Goal: Task Accomplishment & Management: Use online tool/utility

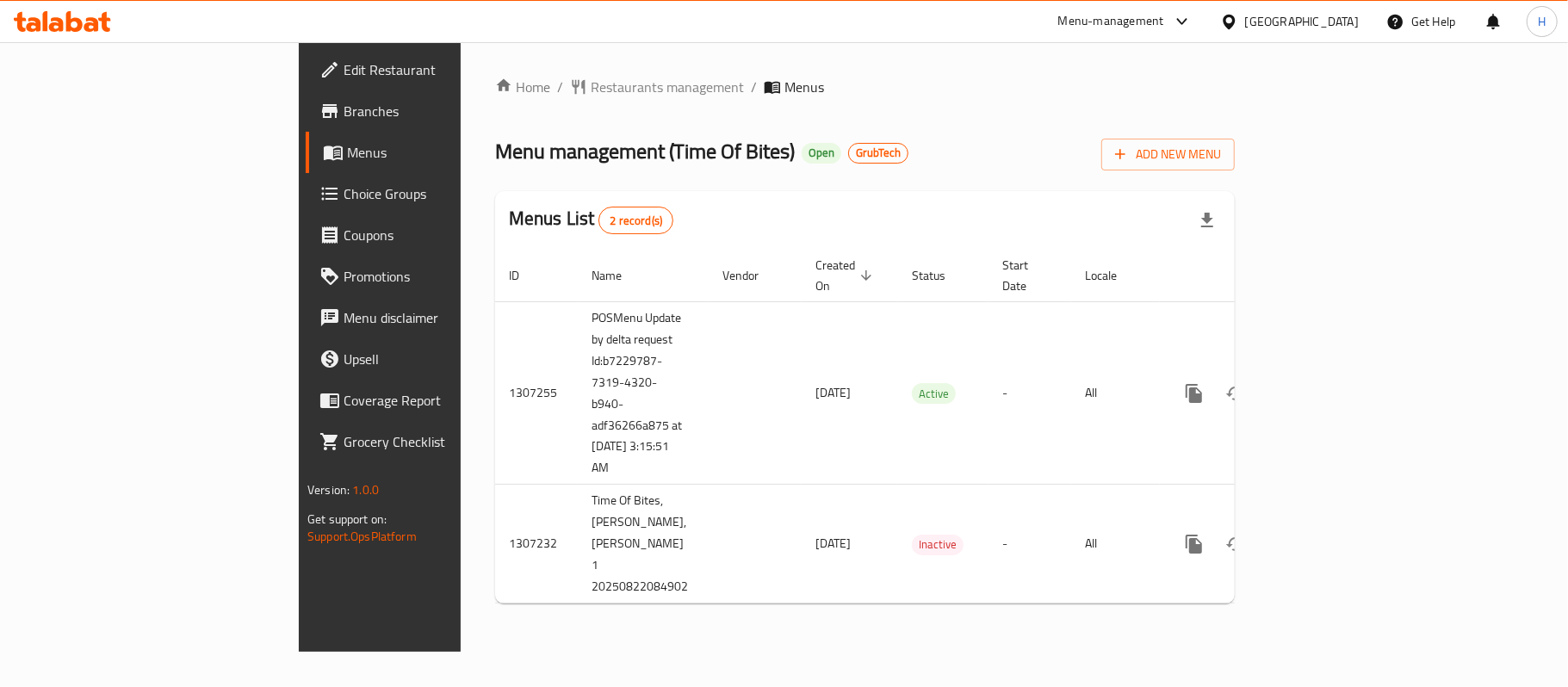
click at [982, 593] on div "Home / Restaurants management / Menus Menu management ( Time Of Bites ) Open Gr…" at bounding box center [864, 347] width 809 height 610
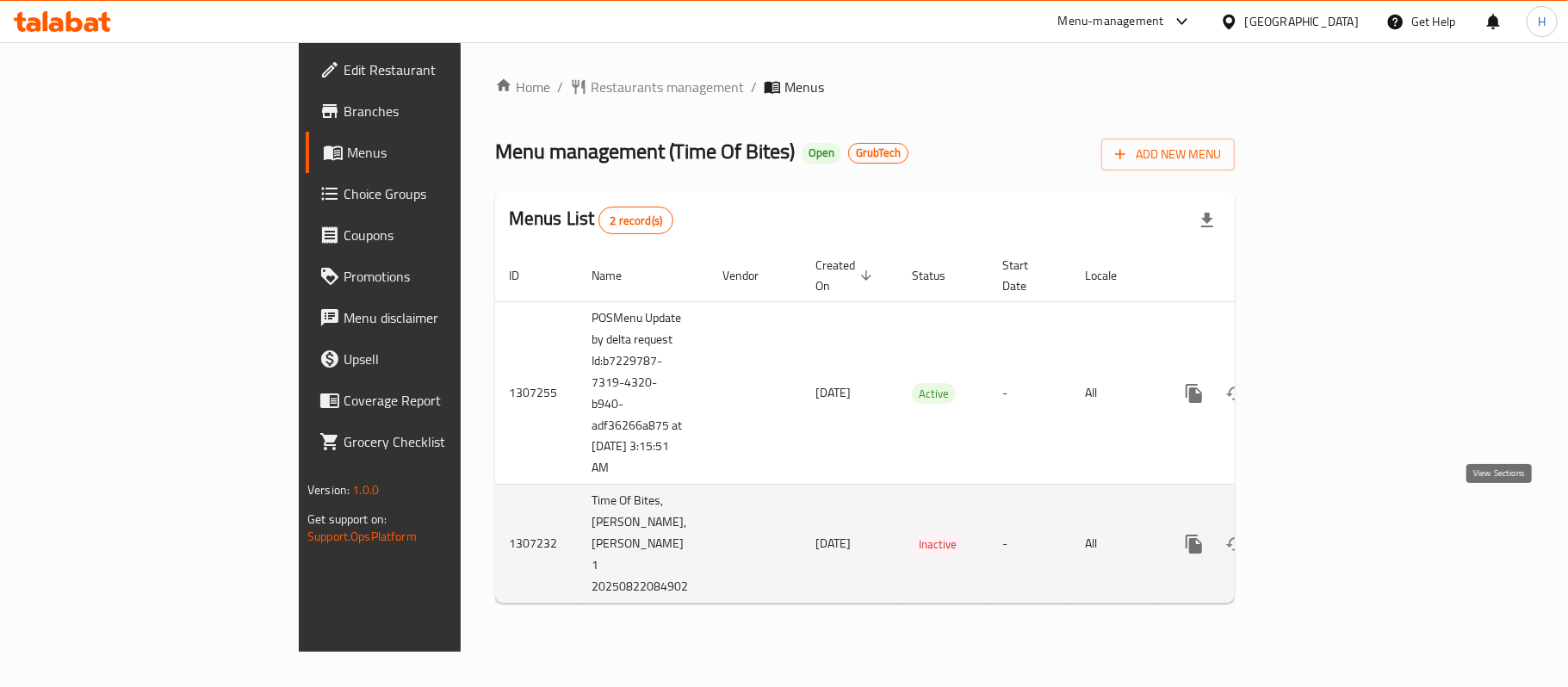
click at [1328, 534] on icon "enhanced table" at bounding box center [1317, 544] width 21 height 21
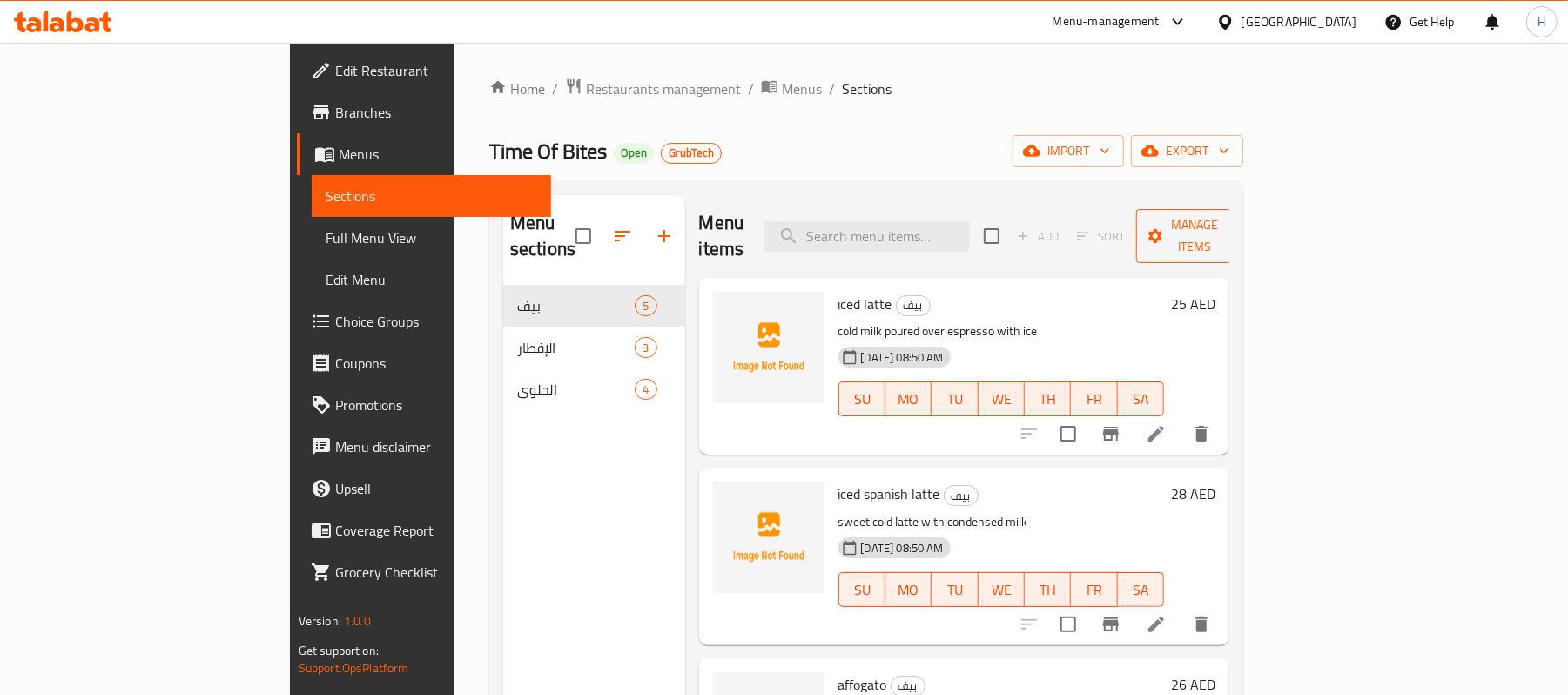
click at [1239, 224] on span "Manage items" at bounding box center [1195, 236] width 89 height 43
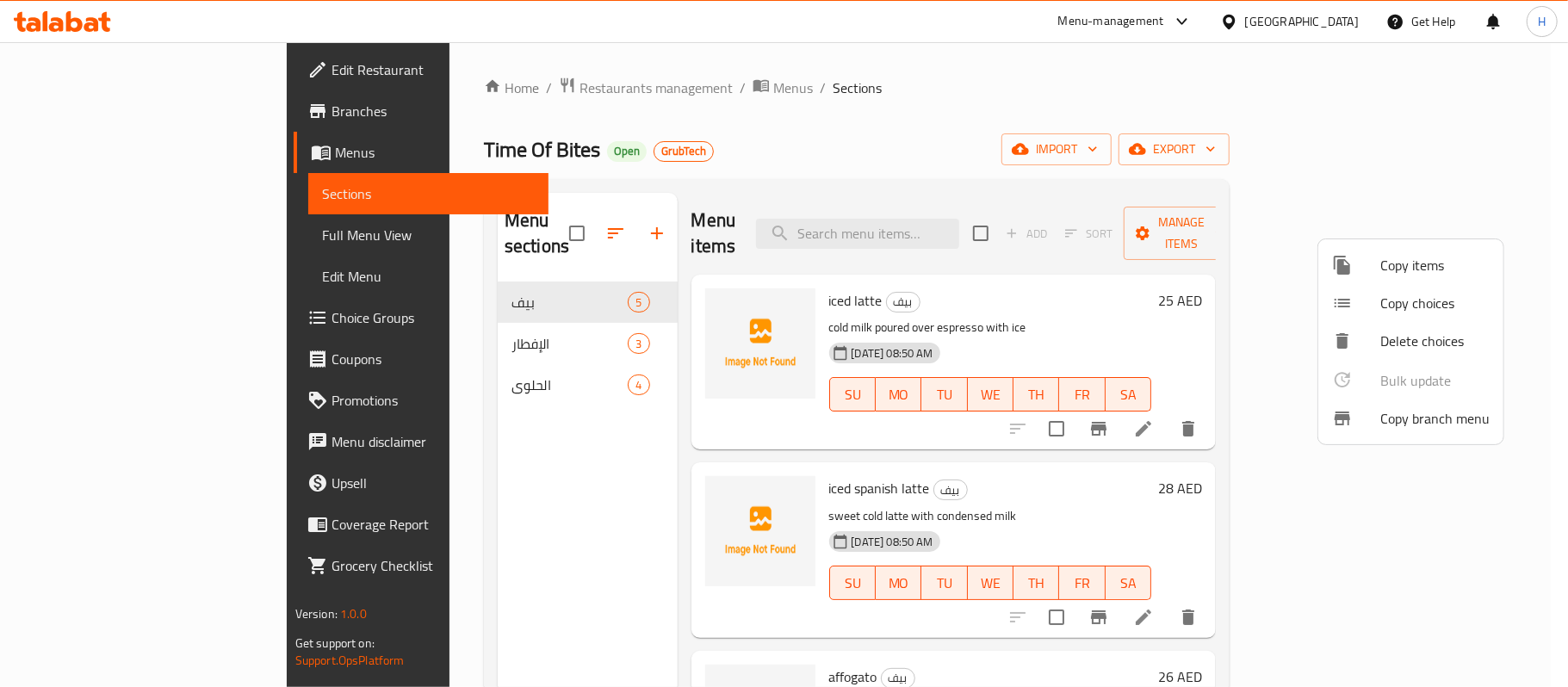
click at [1423, 145] on div at bounding box center [784, 343] width 1568 height 687
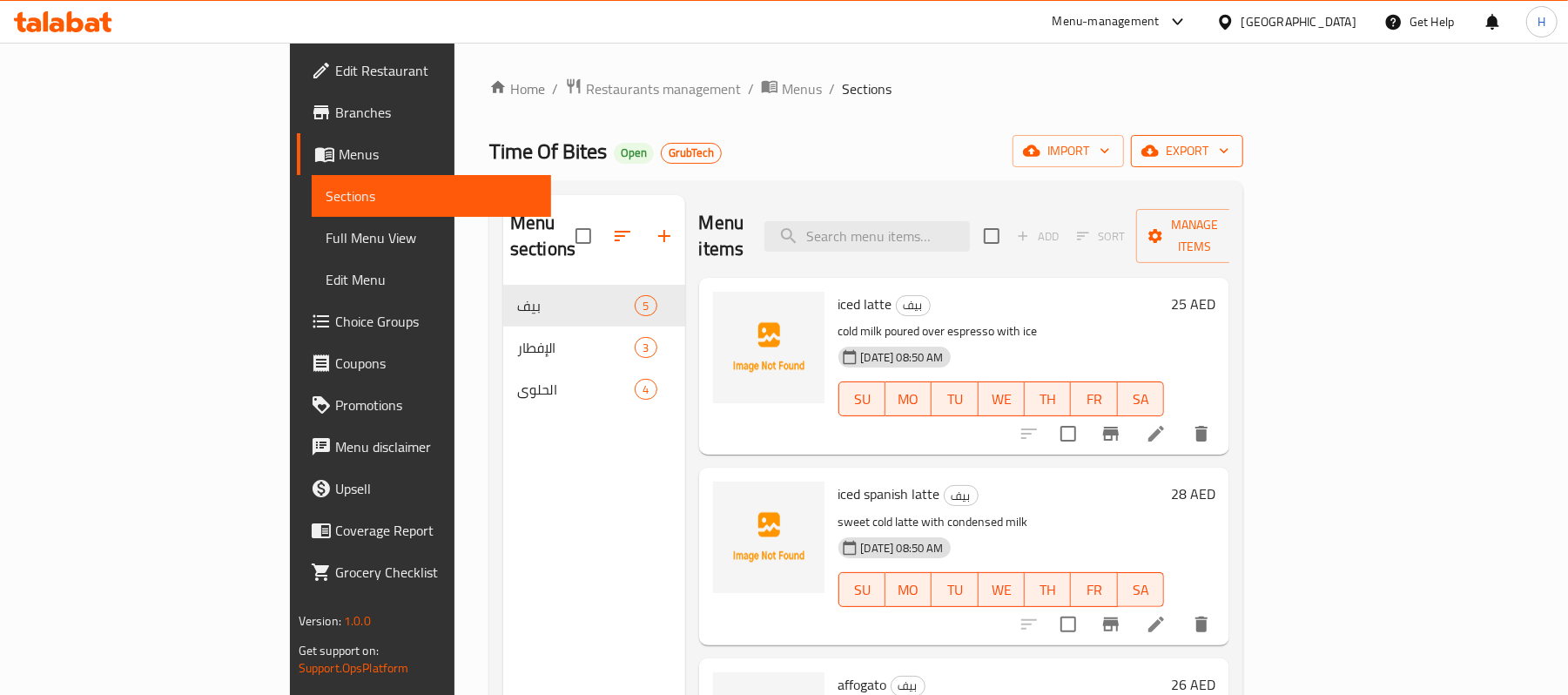
click at [1229, 140] on span "export" at bounding box center [1187, 151] width 84 height 22
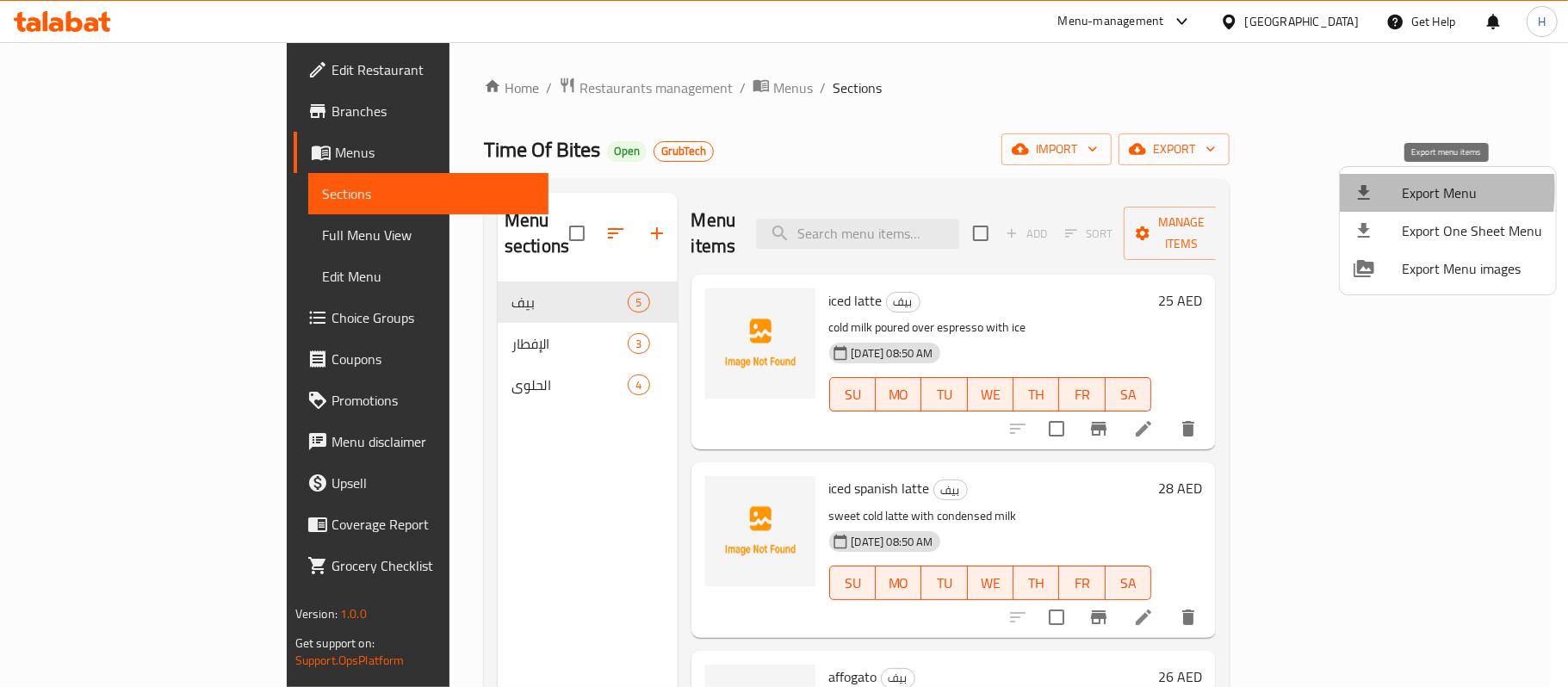
click at [1372, 189] on icon at bounding box center [1363, 193] width 21 height 21
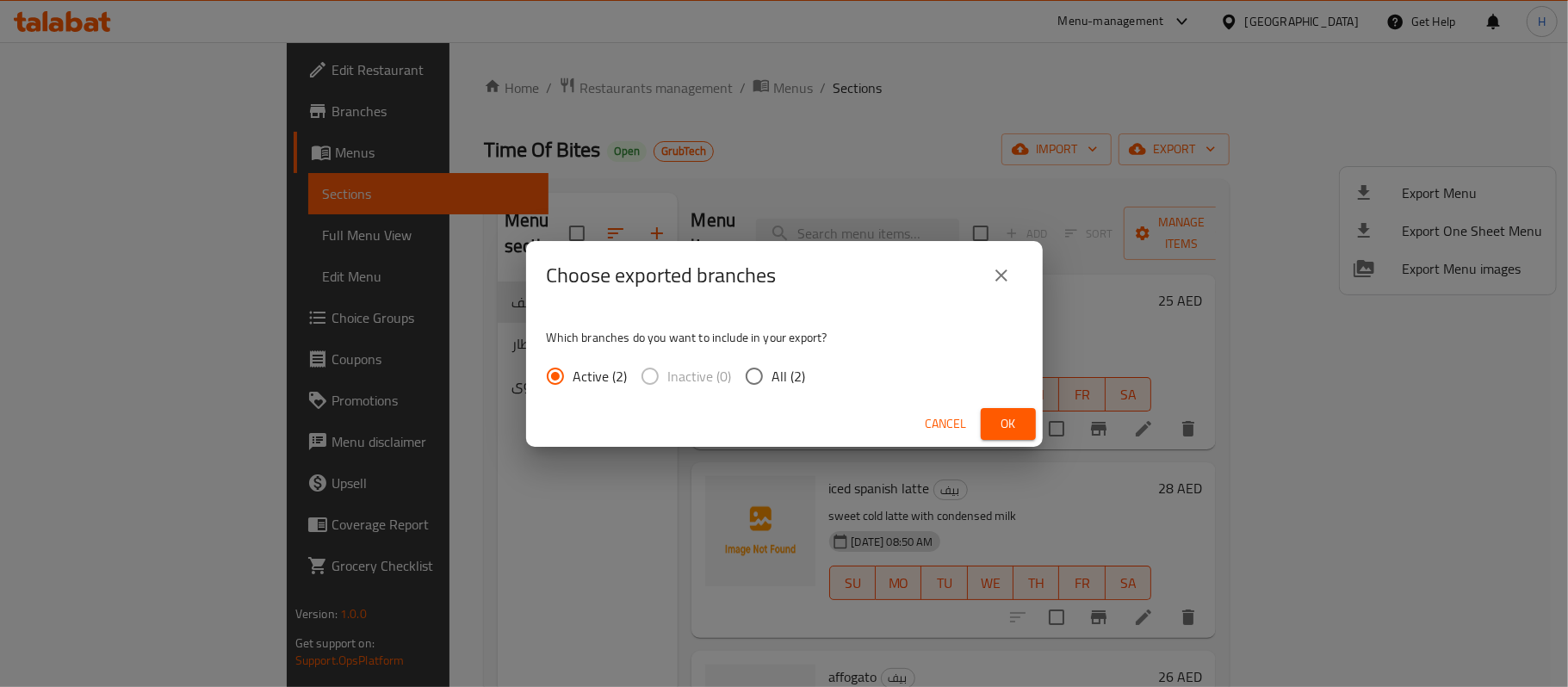
click at [785, 381] on span "All (2)" at bounding box center [788, 376] width 33 height 21
click at [772, 381] on input "All (2)" at bounding box center [754, 376] width 36 height 36
radio input "true"
click at [1003, 411] on button "Ok" at bounding box center [1008, 425] width 56 height 32
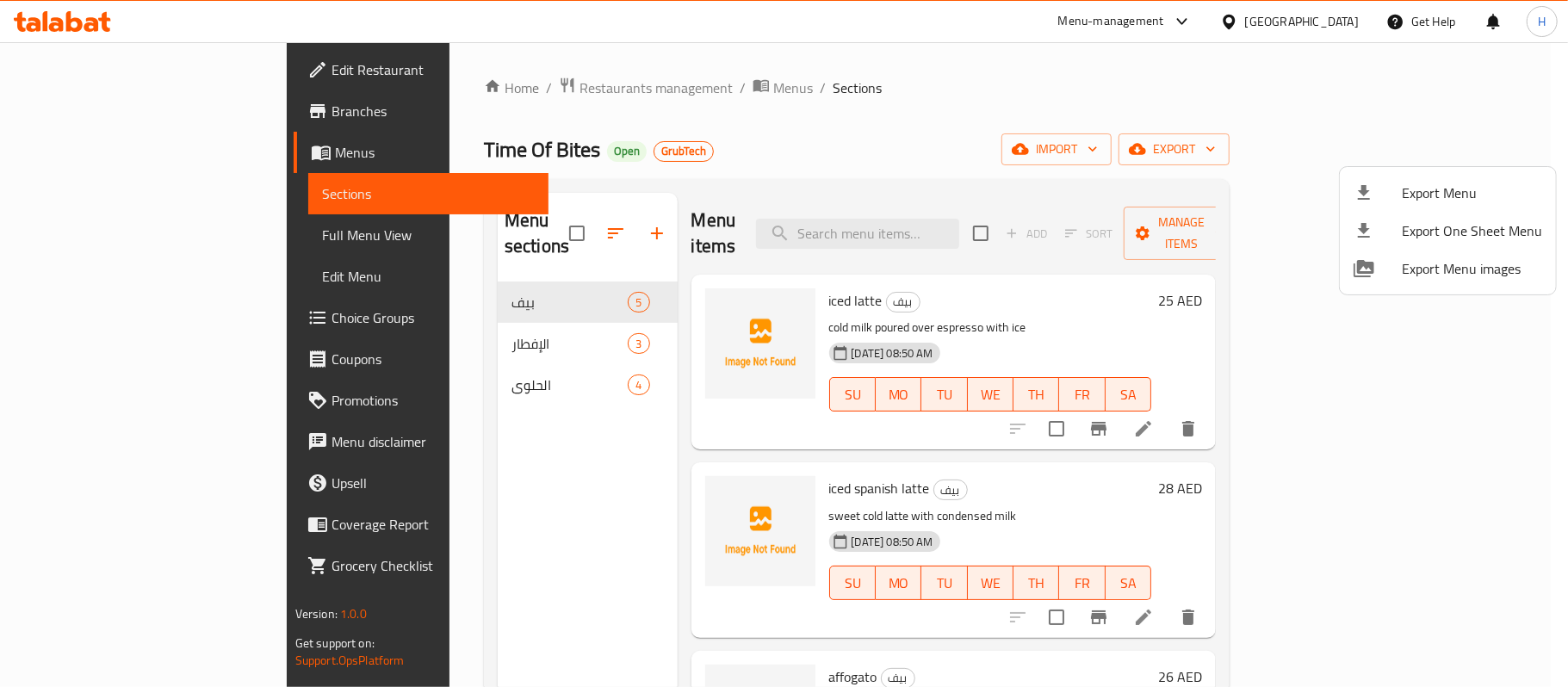
click at [600, 86] on div at bounding box center [784, 343] width 1568 height 687
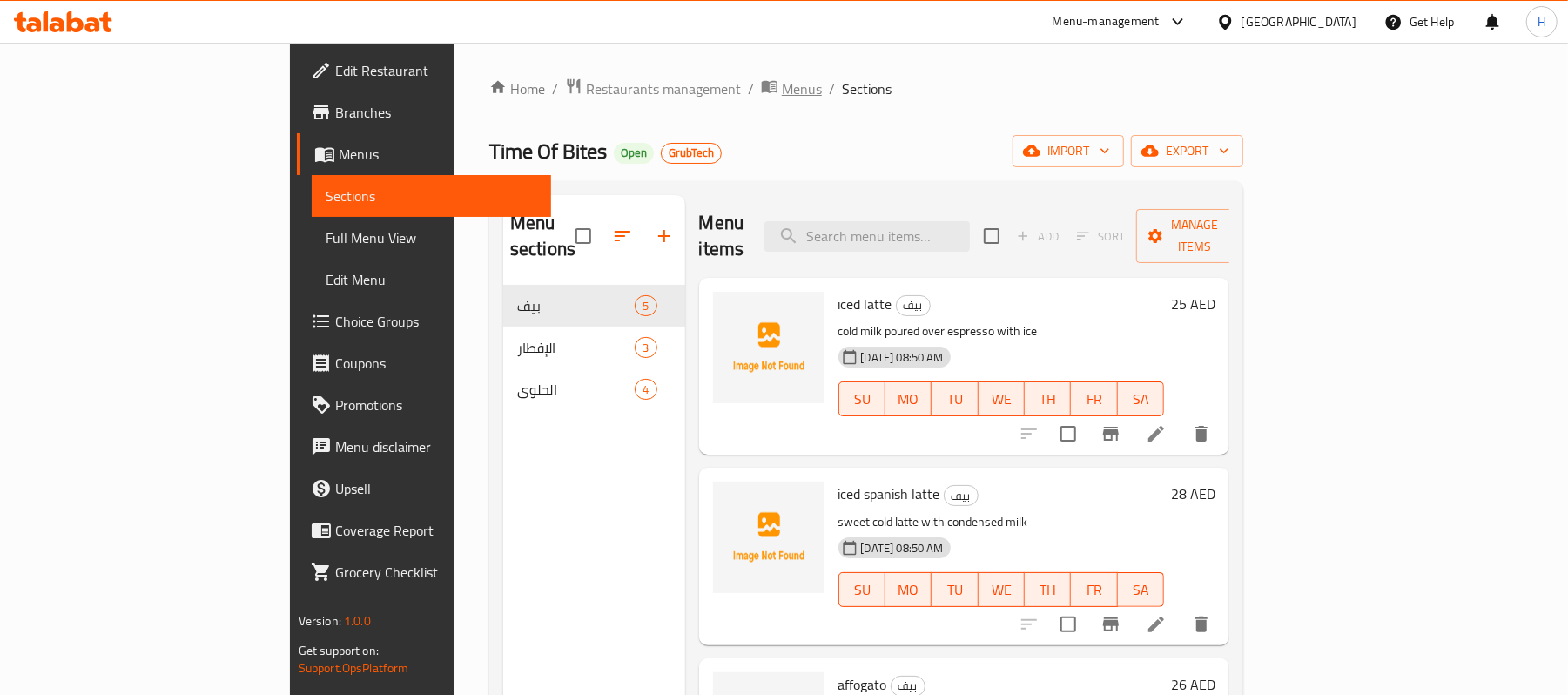
click at [782, 87] on span "Menus" at bounding box center [802, 89] width 40 height 21
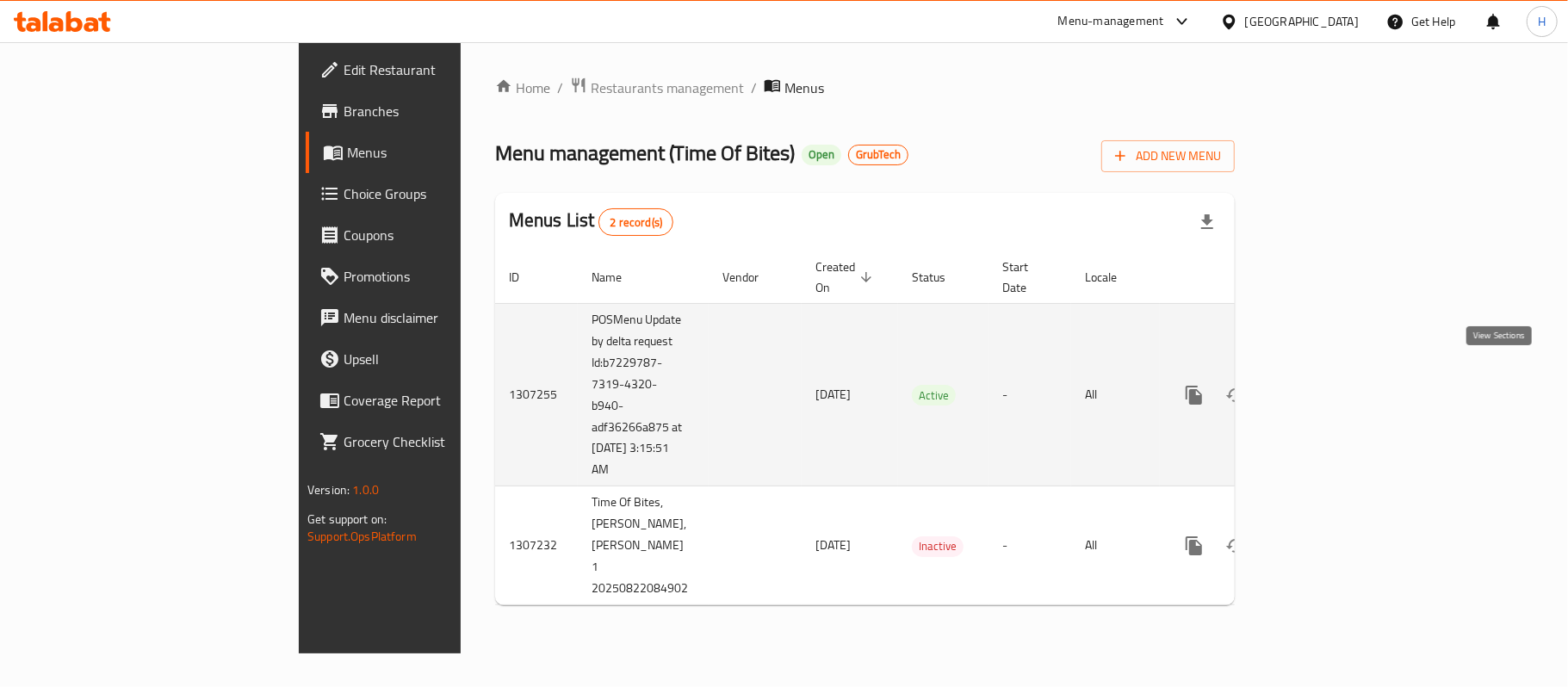
click at [1339, 374] on link "enhanced table" at bounding box center [1318, 395] width 41 height 41
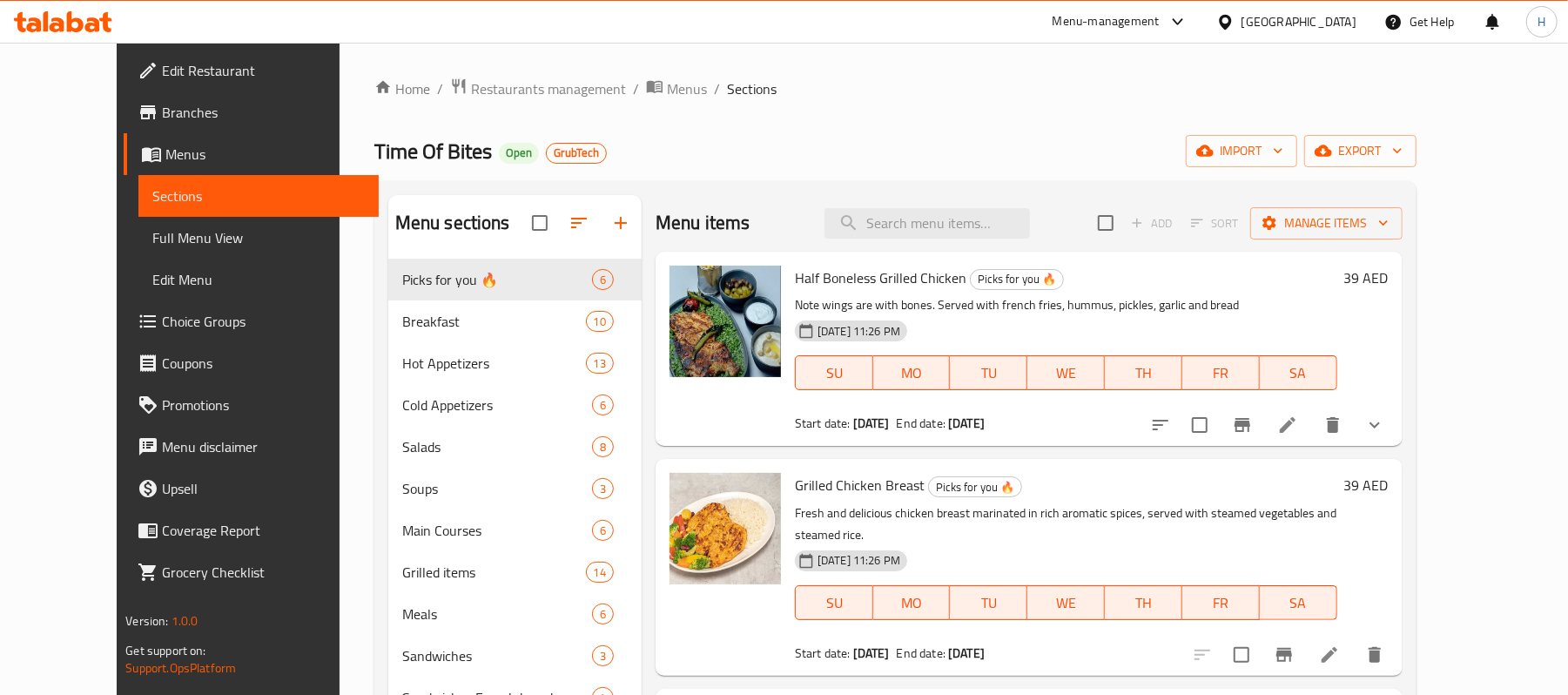
drag, startPoint x: 101, startPoint y: 8, endPoint x: 101, endPoint y: 17, distance: 9.0
click at [100, 8] on div at bounding box center [63, 22] width 126 height 34
click at [101, 19] on icon at bounding box center [105, 22] width 12 height 20
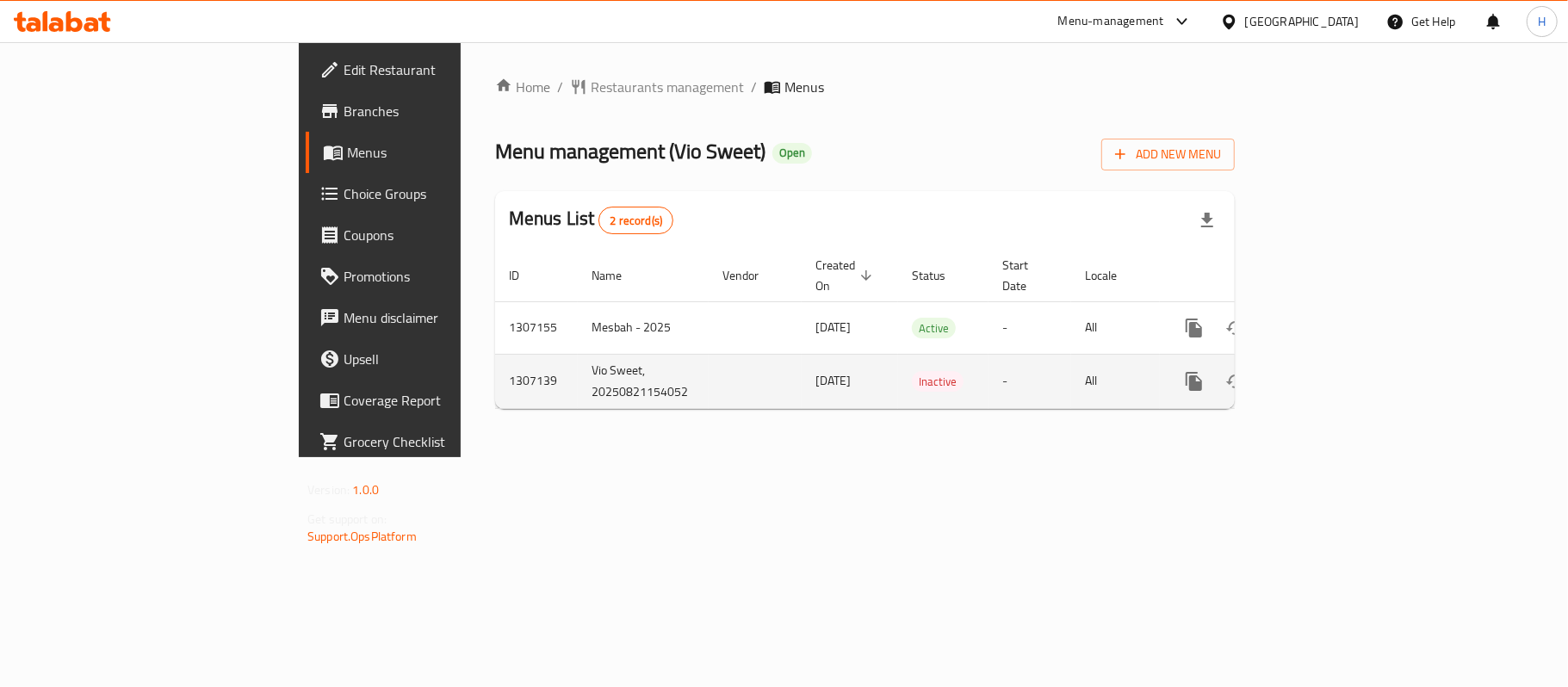
click at [1339, 361] on link "enhanced table" at bounding box center [1318, 382] width 41 height 41
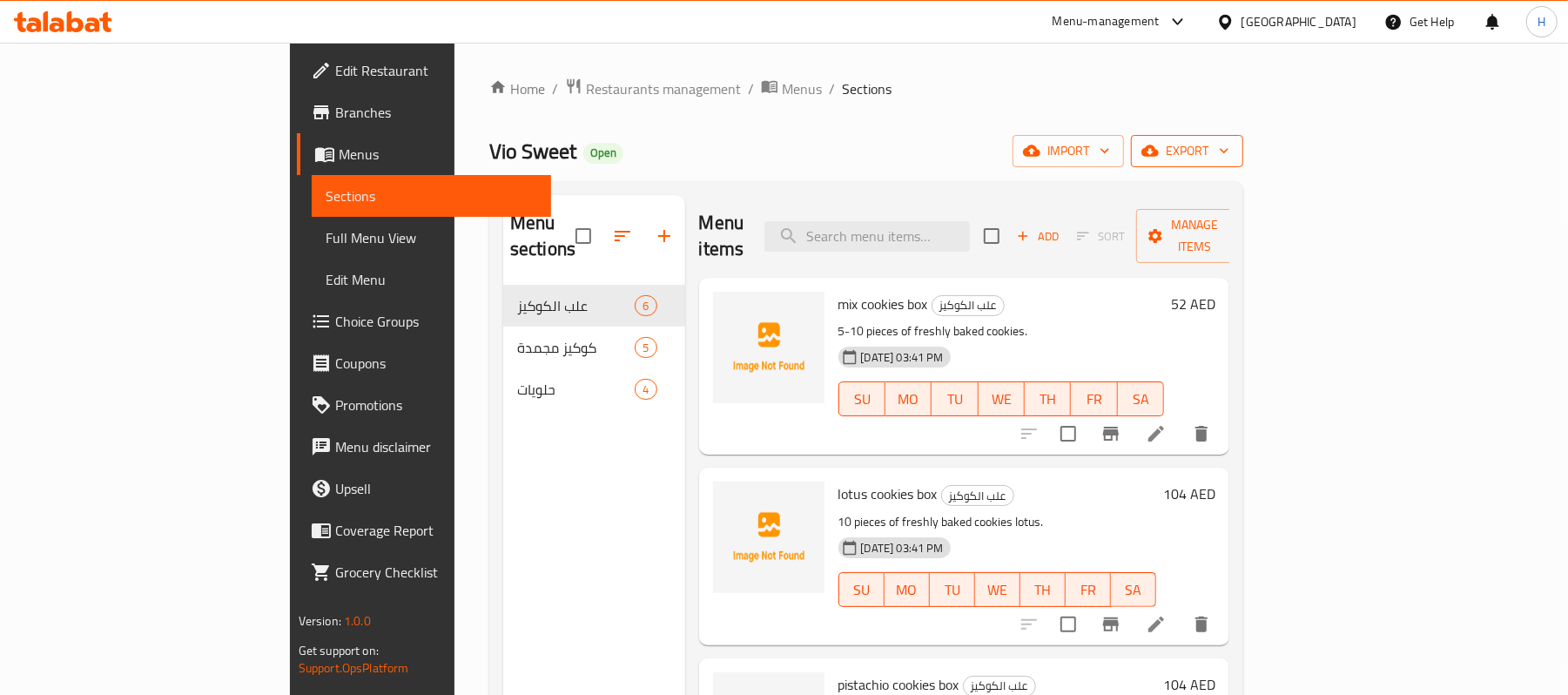
click at [1244, 164] on button "export" at bounding box center [1188, 151] width 112 height 33
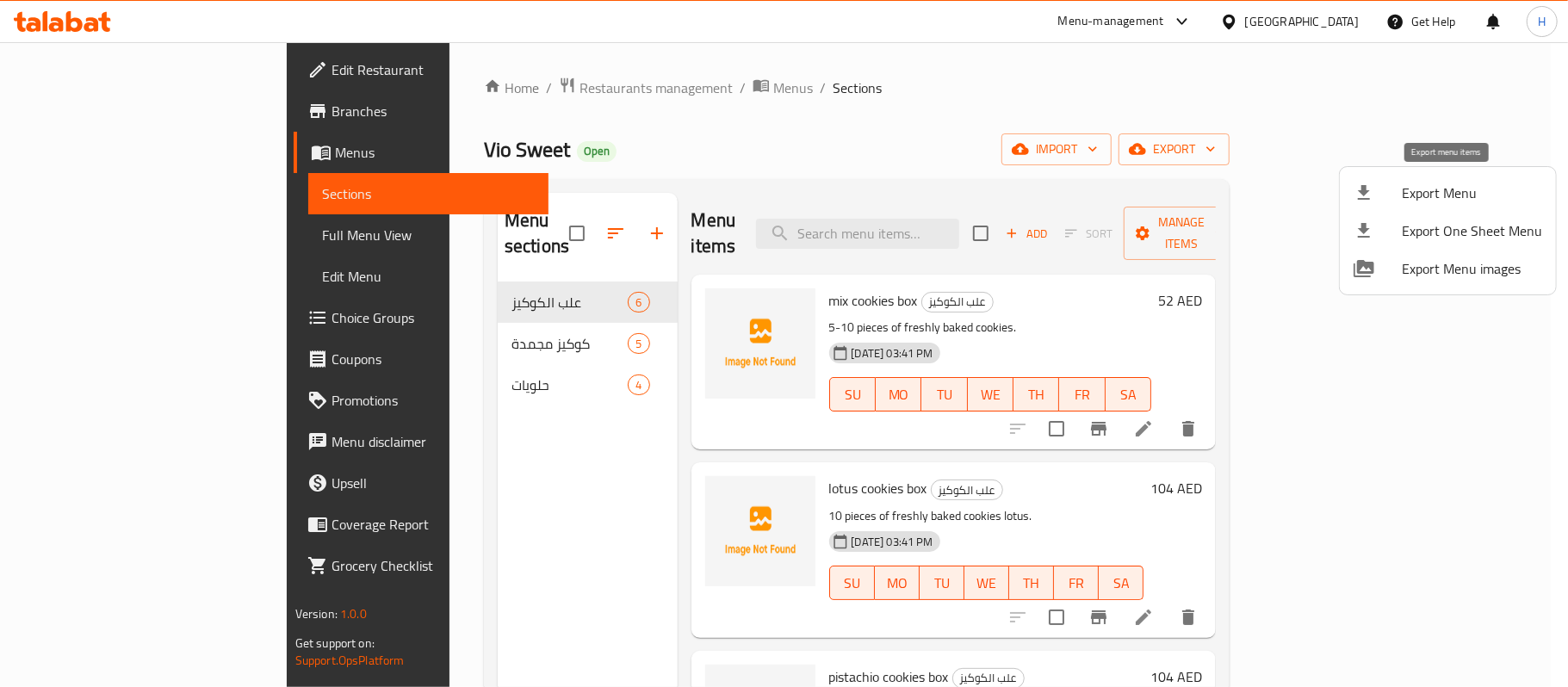
click at [1398, 205] on li "Export Menu" at bounding box center [1447, 193] width 216 height 38
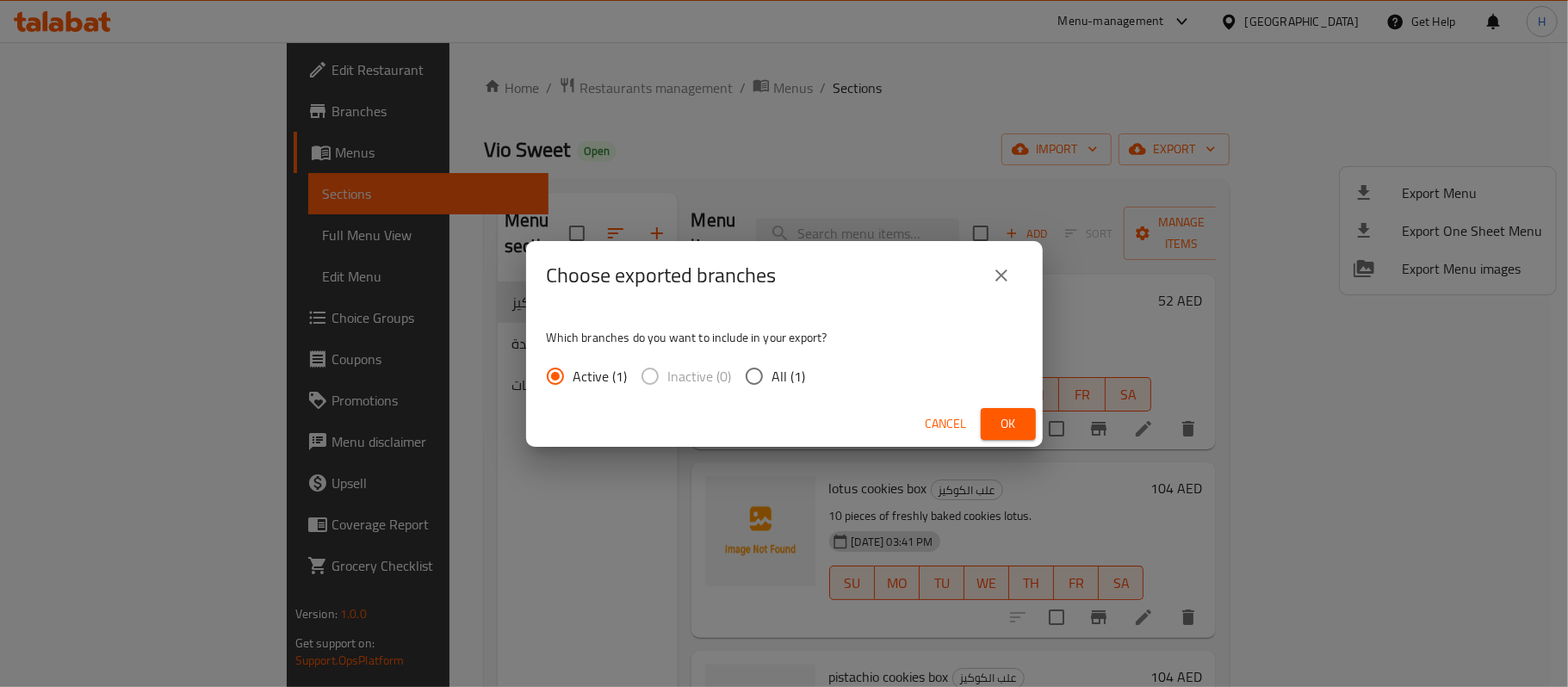
click at [738, 374] on input "All (1)" at bounding box center [754, 376] width 36 height 36
radio input "true"
click at [1011, 410] on button "Ok" at bounding box center [1008, 425] width 56 height 32
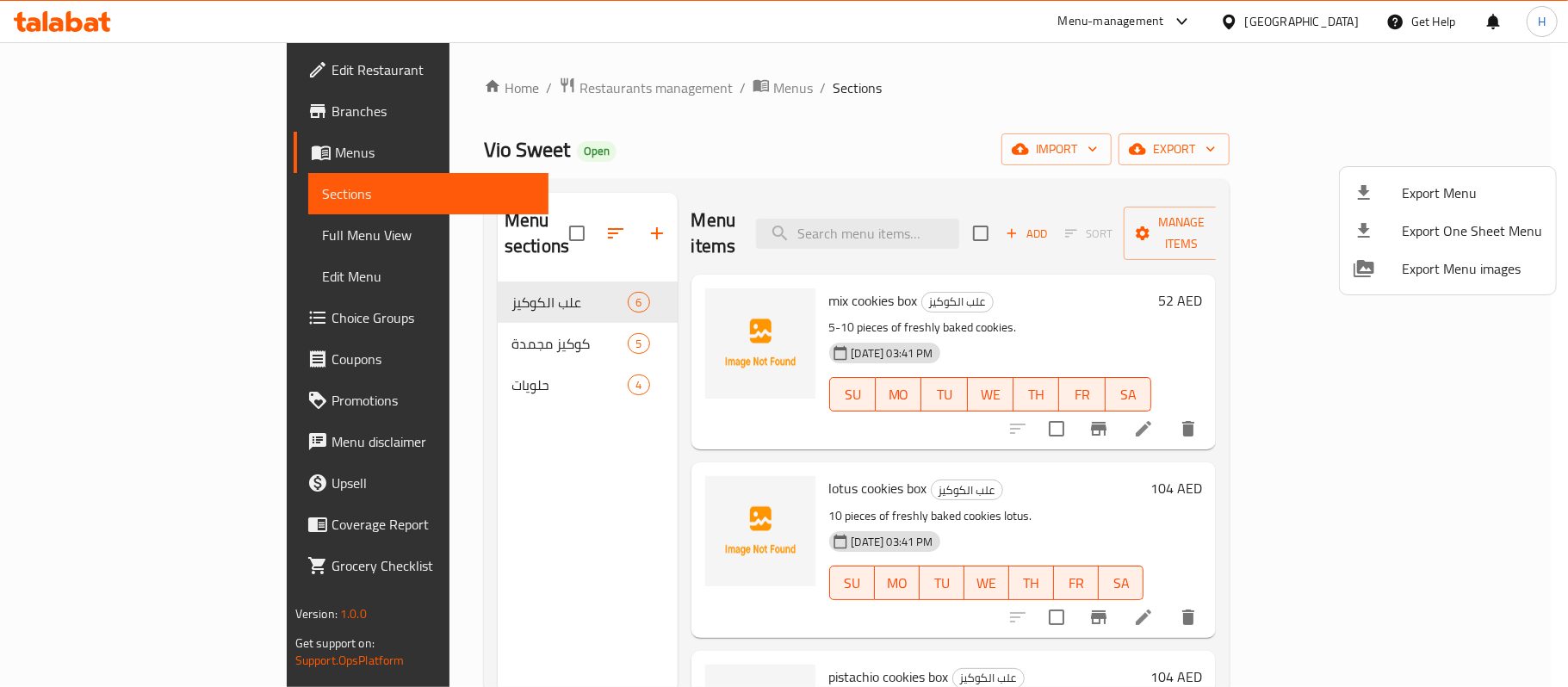
click at [580, 84] on div at bounding box center [784, 343] width 1568 height 687
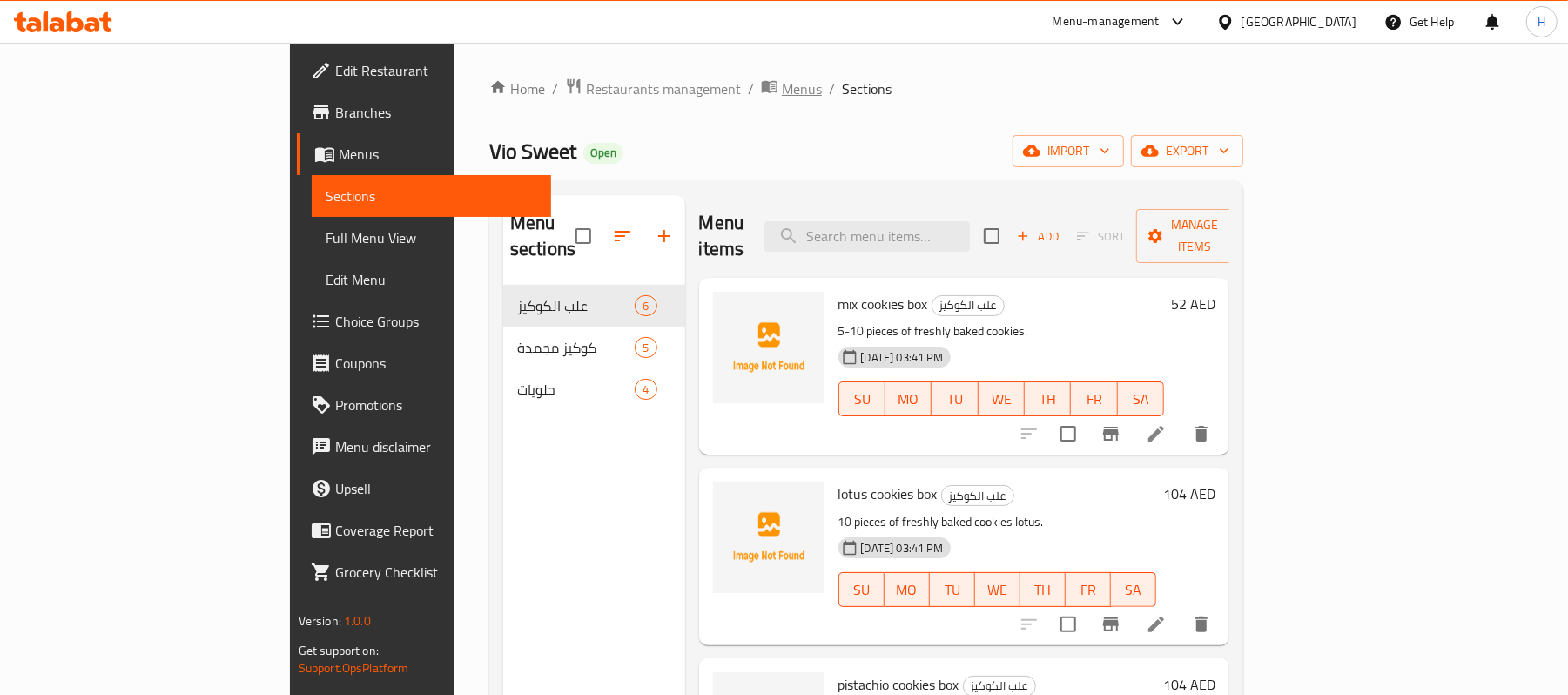
click at [782, 88] on span "Menus" at bounding box center [802, 89] width 40 height 21
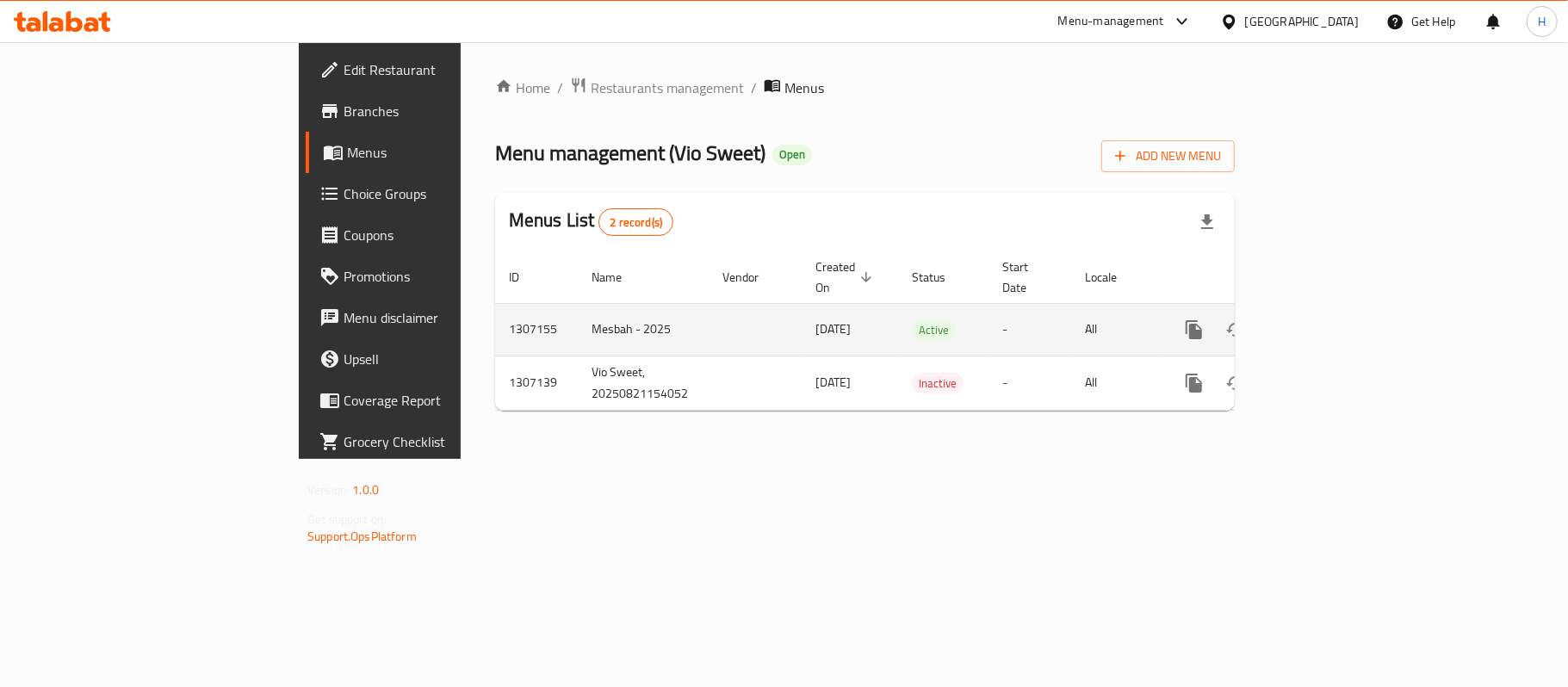
click at [1328, 320] on icon "enhanced table" at bounding box center [1317, 330] width 21 height 21
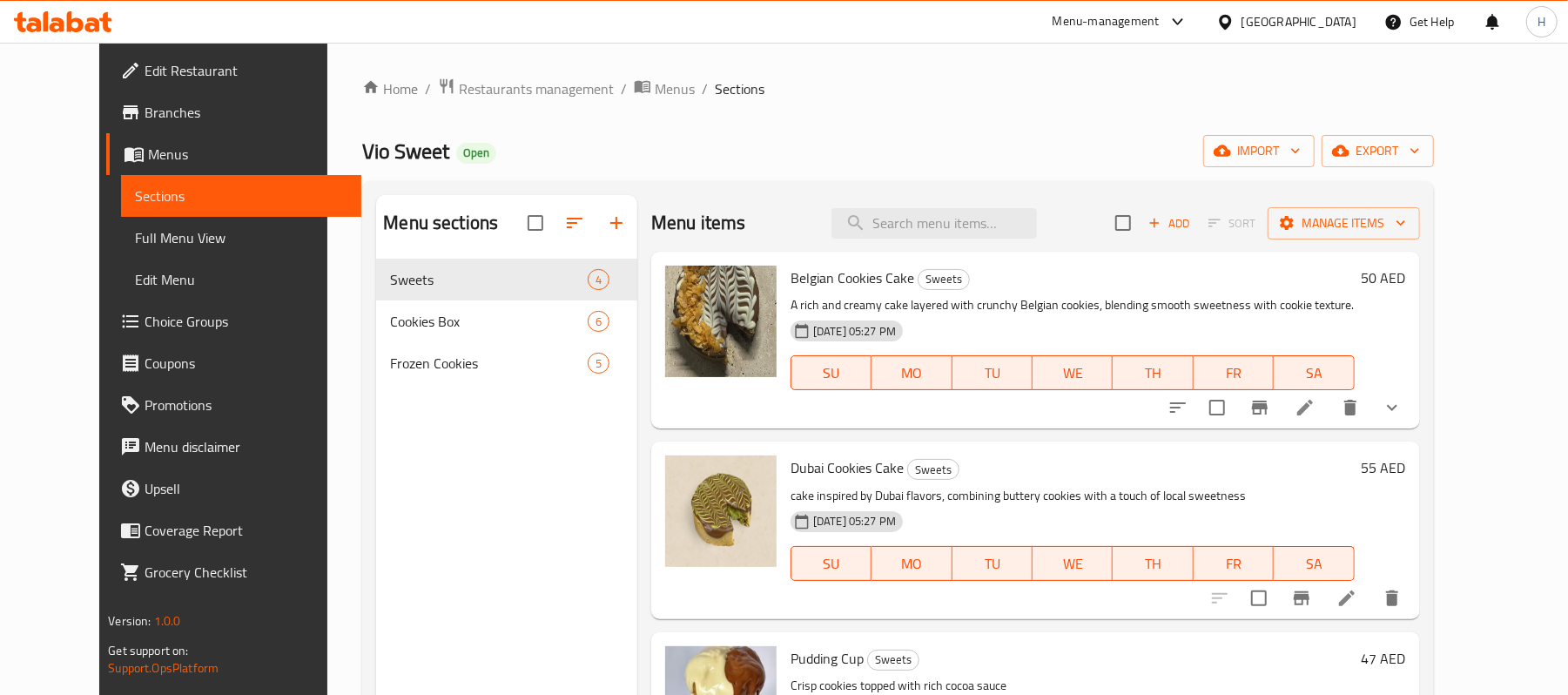
click at [91, 21] on icon at bounding box center [92, 24] width 14 height 14
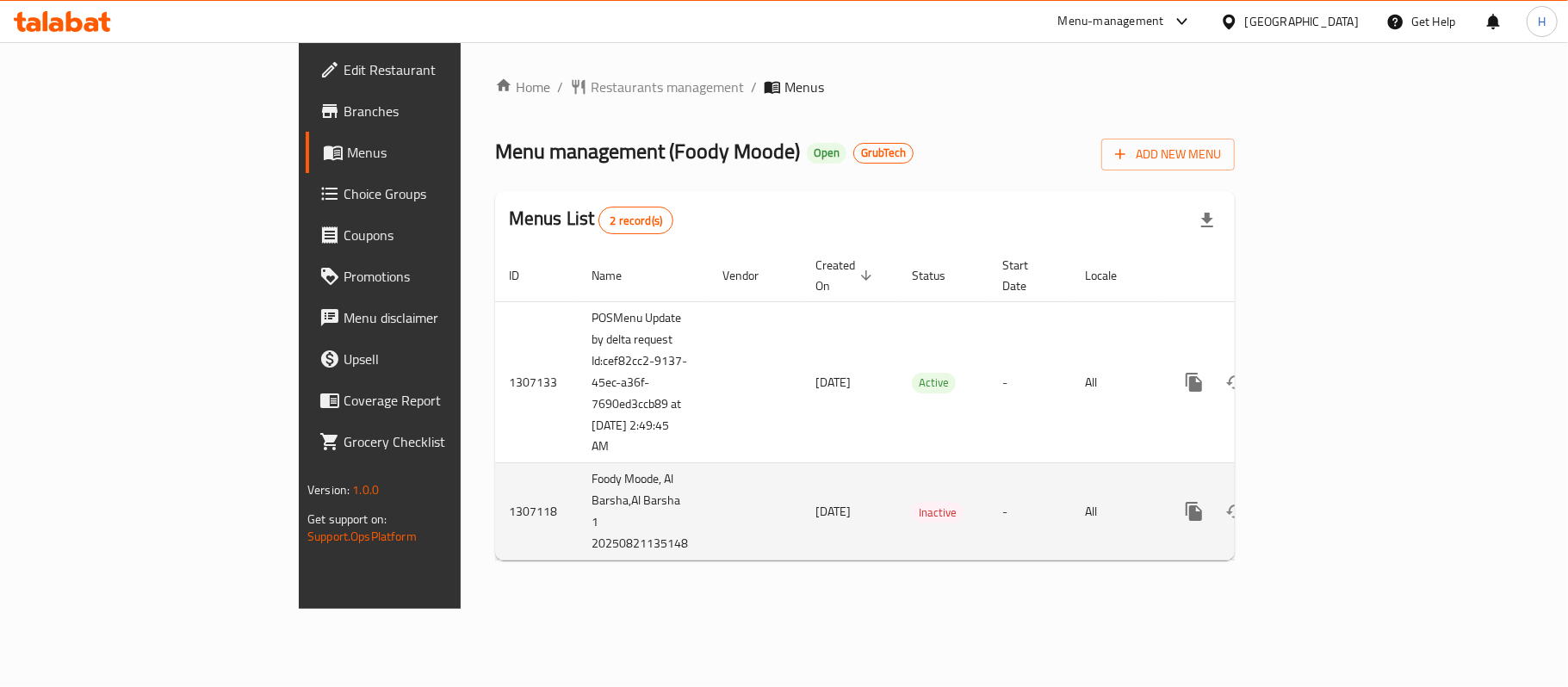
click at [1328, 501] on icon "enhanced table" at bounding box center [1317, 511] width 21 height 21
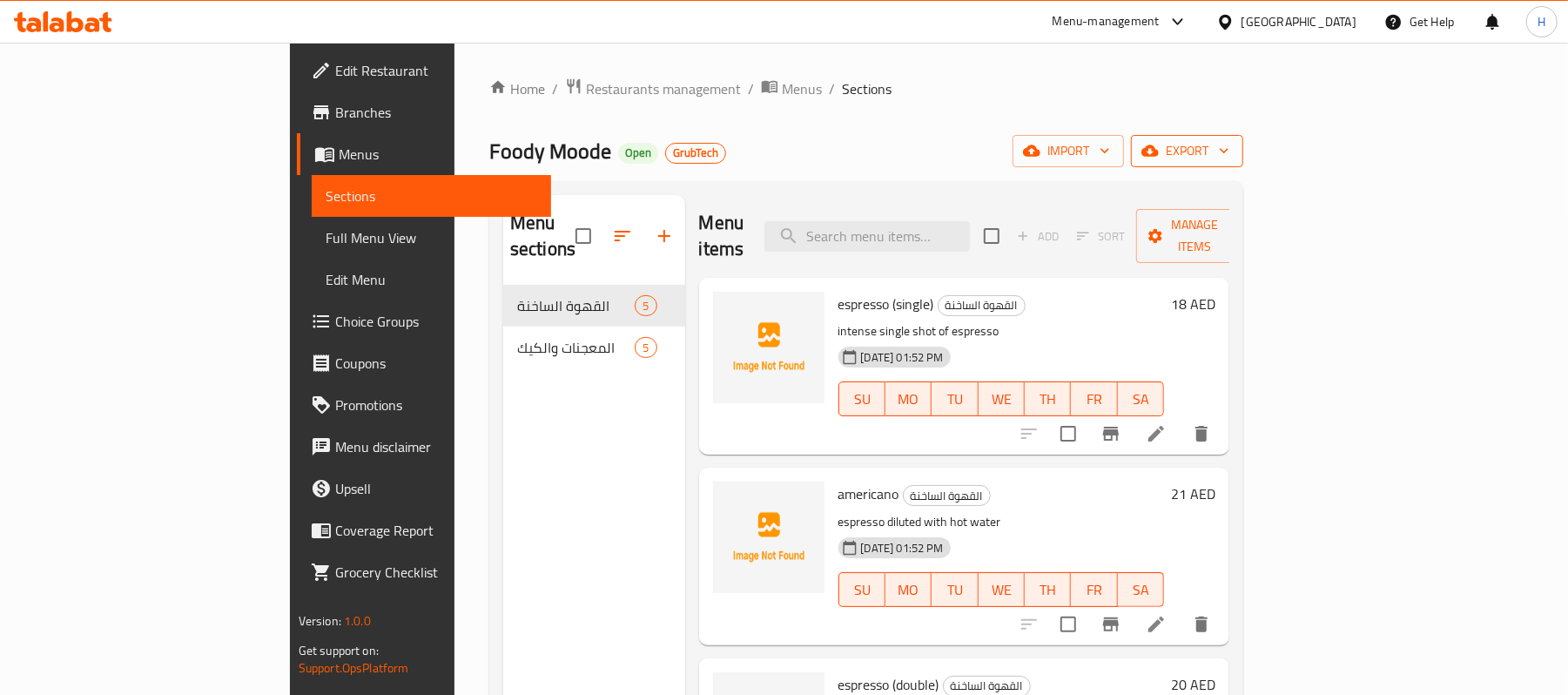
click at [1229, 154] on span "export" at bounding box center [1187, 151] width 84 height 22
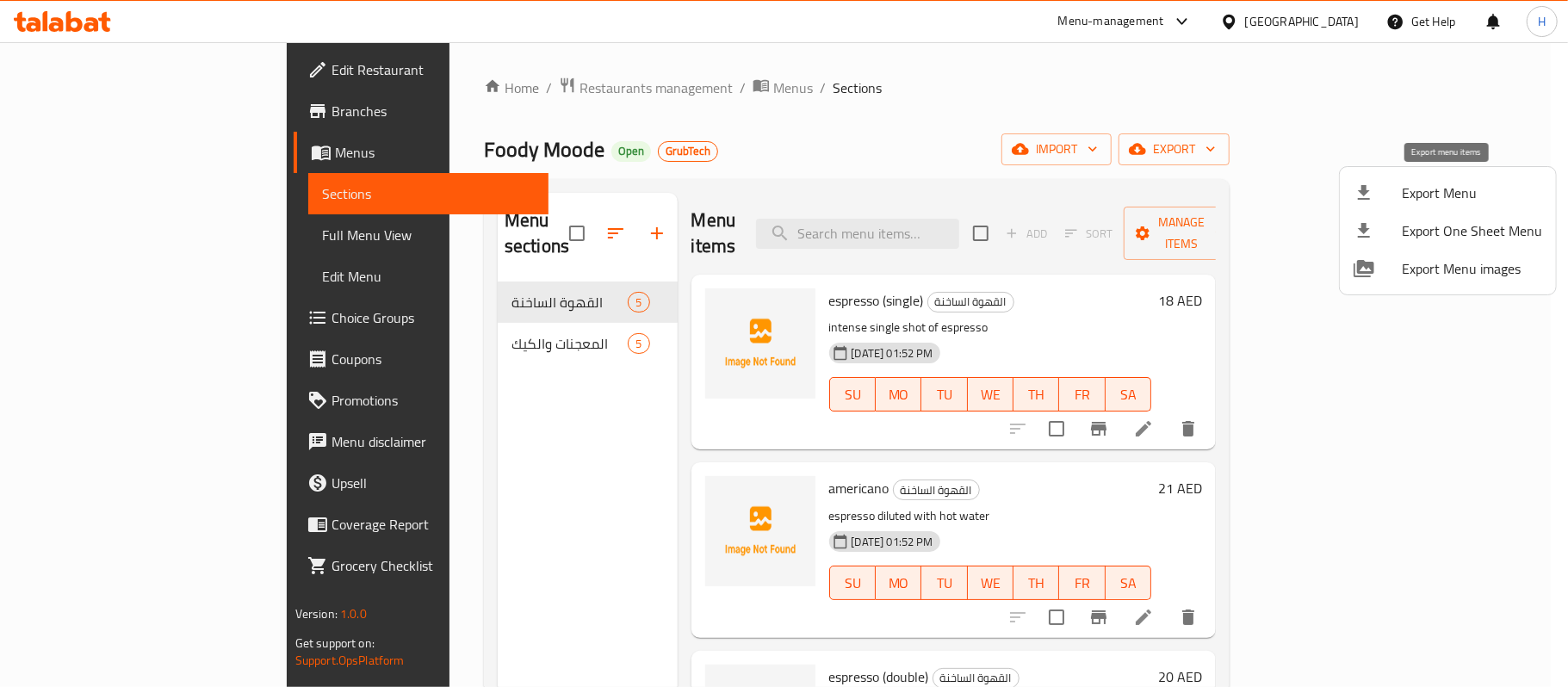
click at [1392, 196] on div at bounding box center [1377, 193] width 48 height 21
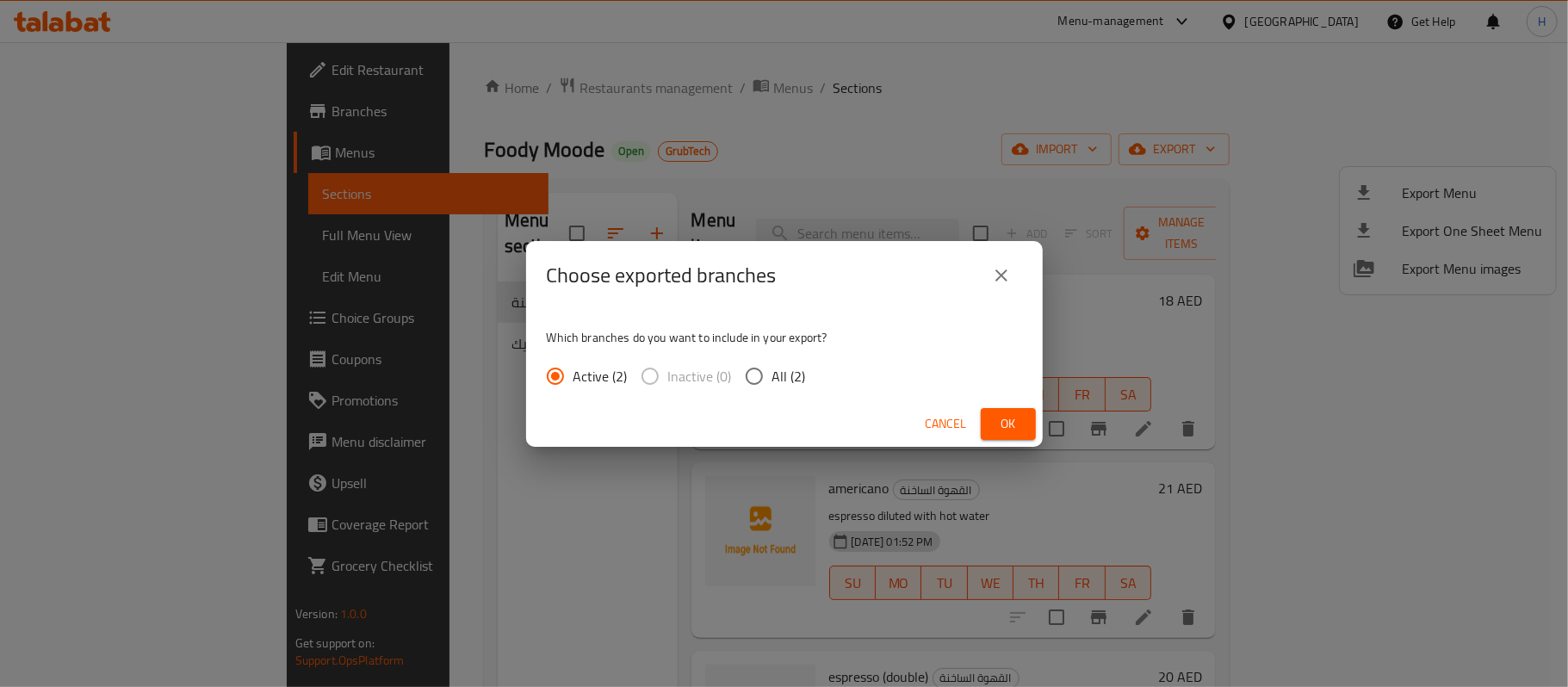
click at [767, 368] on input "All (2)" at bounding box center [754, 376] width 36 height 36
radio input "true"
click at [1004, 405] on div "Cancel Ok" at bounding box center [784, 424] width 517 height 46
click at [1010, 417] on span "Ok" at bounding box center [1007, 424] width 28 height 21
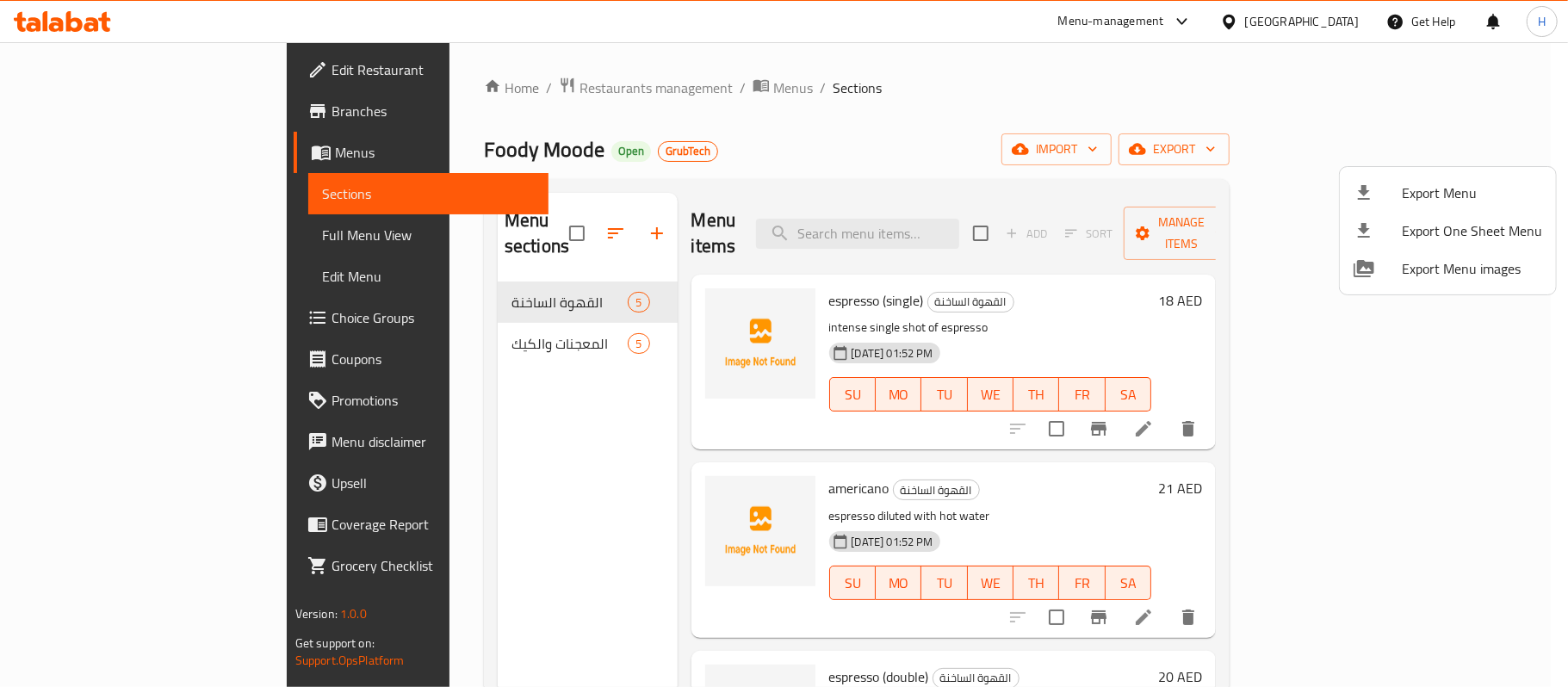
click at [607, 90] on div at bounding box center [784, 343] width 1568 height 687
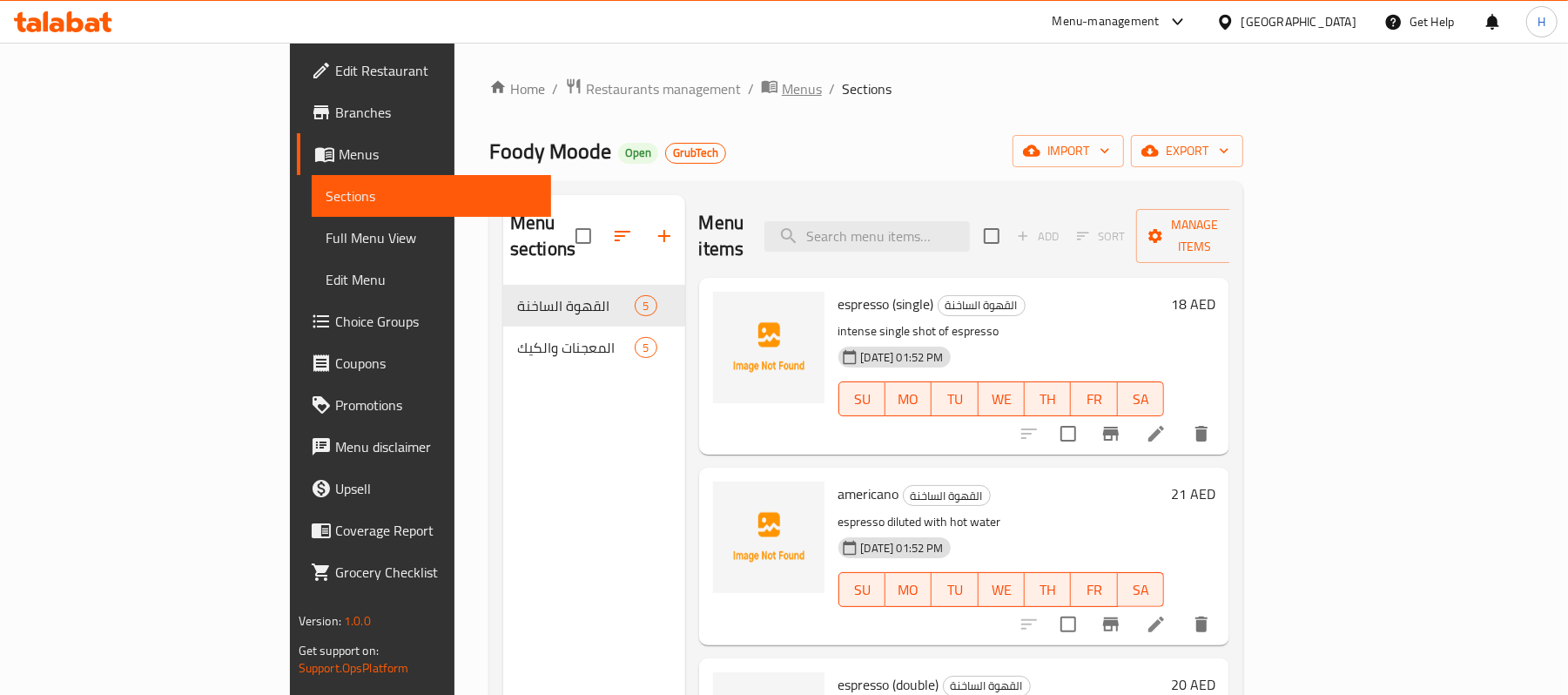
click at [782, 87] on span "Menus" at bounding box center [802, 89] width 40 height 21
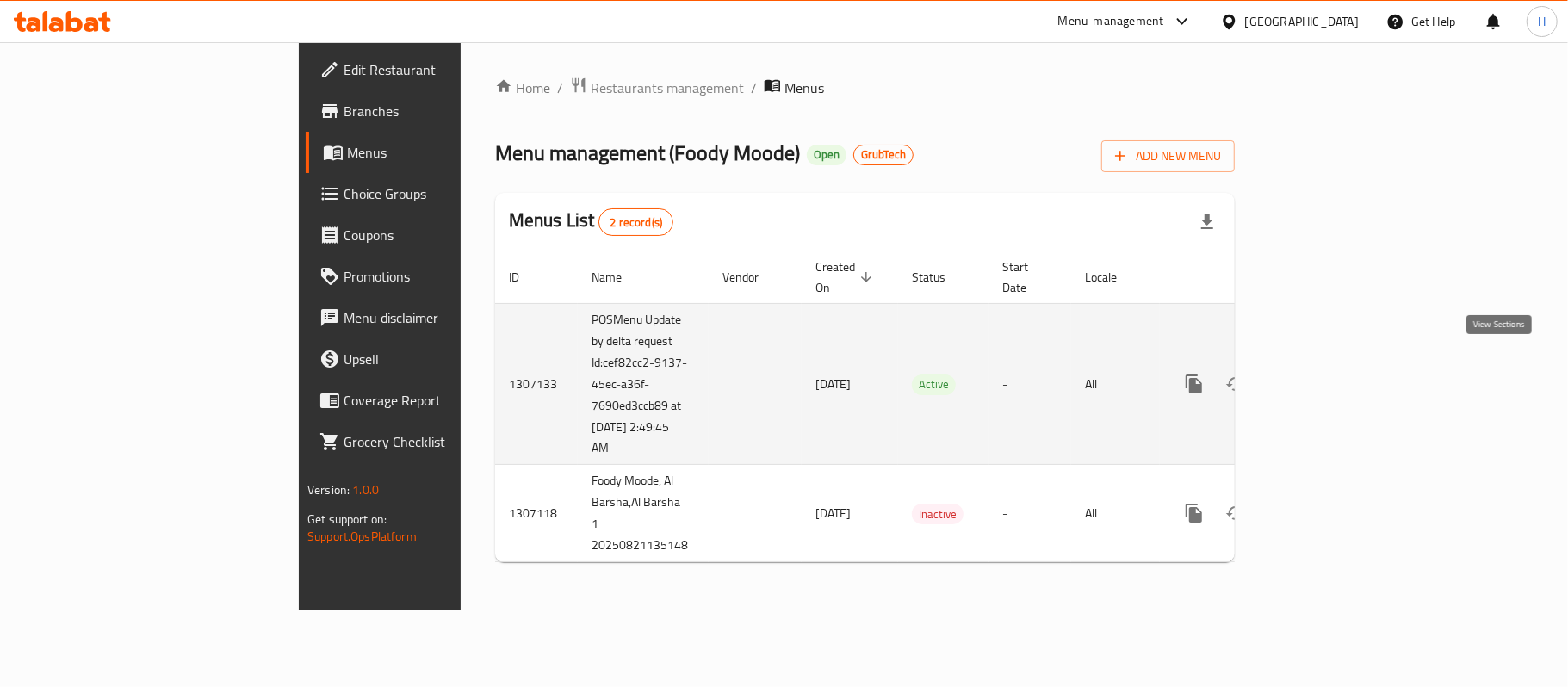
click at [1325, 376] on icon "enhanced table" at bounding box center [1317, 383] width 15 height 15
